Goal: Check status: Check status

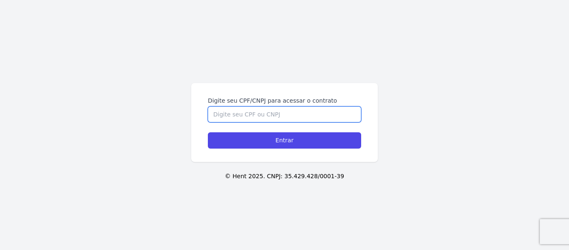
click at [281, 118] on input "Digite seu CPF/CNPJ para acessar o contrato" at bounding box center [284, 114] width 153 height 16
type input "47493703809"
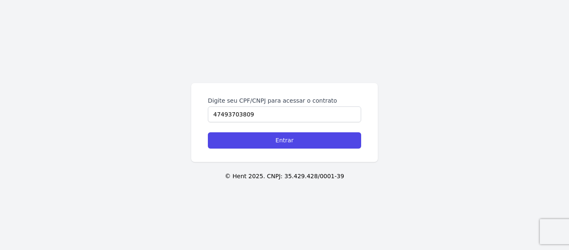
click at [291, 149] on div "Digite seu CPF/CNPJ para acessar o contrato 47493703809 Entrar" at bounding box center [284, 122] width 187 height 79
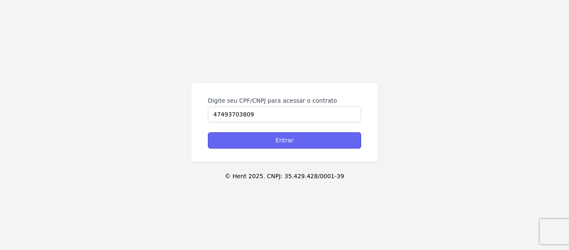
click at [288, 148] on input "Entrar" at bounding box center [284, 140] width 153 height 16
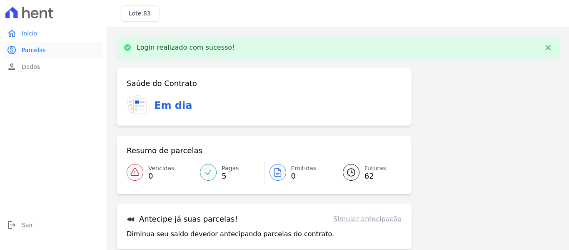
click at [18, 50] on link "paid Parcelas" at bounding box center [53, 50] width 100 height 17
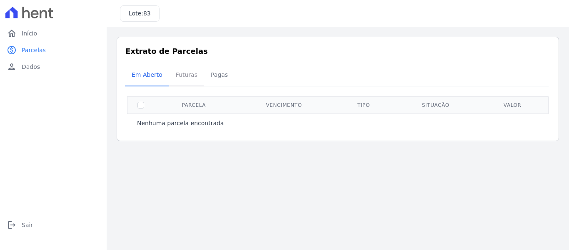
click at [186, 79] on span "Futuras" at bounding box center [187, 74] width 32 height 17
